Goal: Browse casually

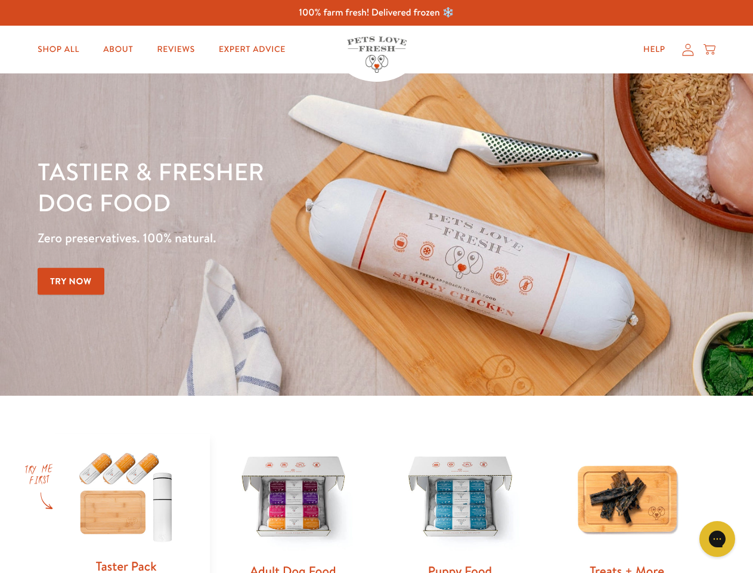
click at [376, 286] on div "Tastier & fresher dog food Zero preservatives. 100% natural. Try Now" at bounding box center [264, 234] width 452 height 157
click at [718, 539] on icon "Gorgias live chat" at bounding box center [717, 538] width 11 height 11
